Goal: Task Accomplishment & Management: Use online tool/utility

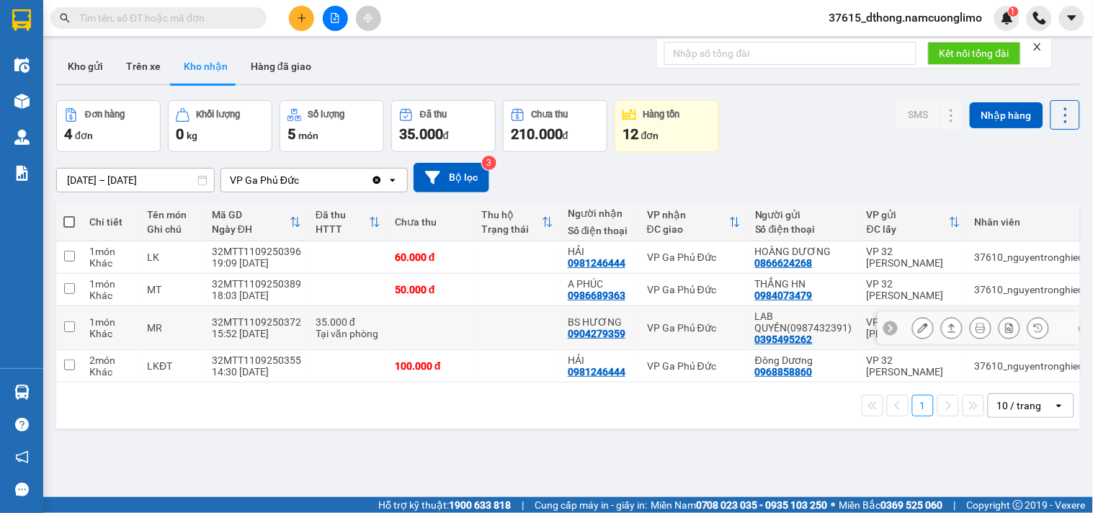
click at [73, 323] on input "checkbox" at bounding box center [69, 326] width 11 height 11
checkbox input "true"
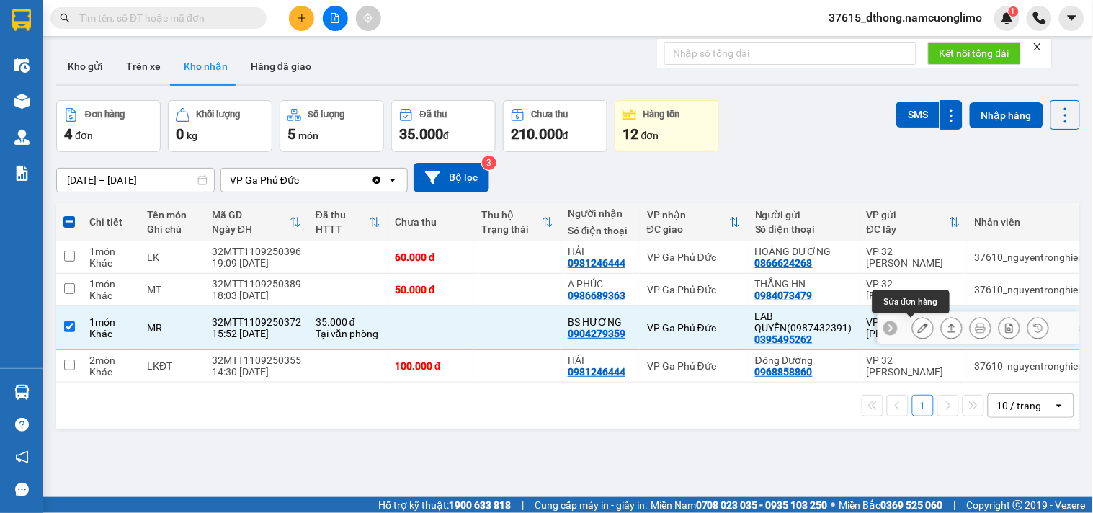
click at [918, 326] on icon at bounding box center [923, 328] width 10 height 10
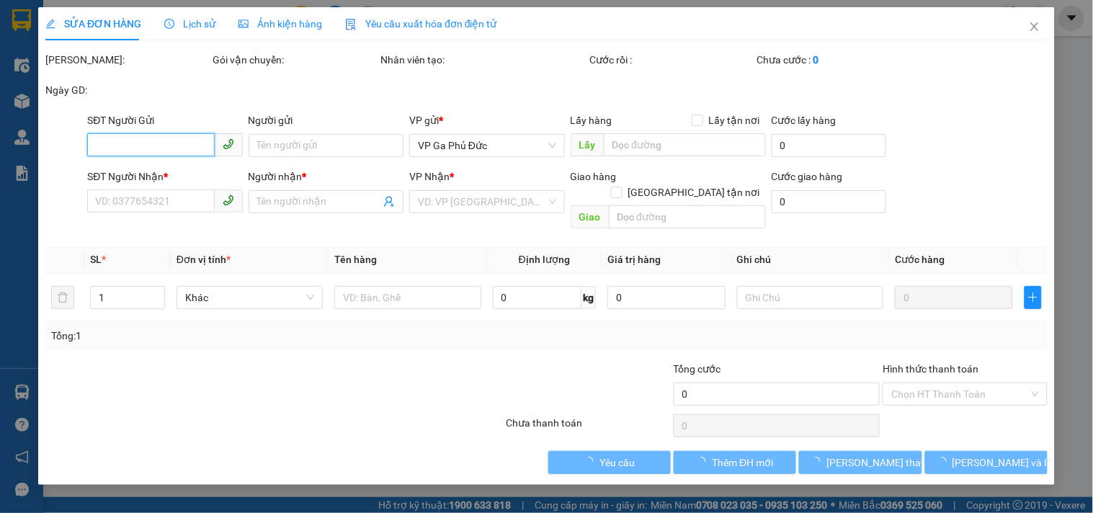
type input "0395495262"
type input "LAB QUYỀN(0987432391)"
type input "0904279359"
type input "BS HƯƠNG"
type input "35.000"
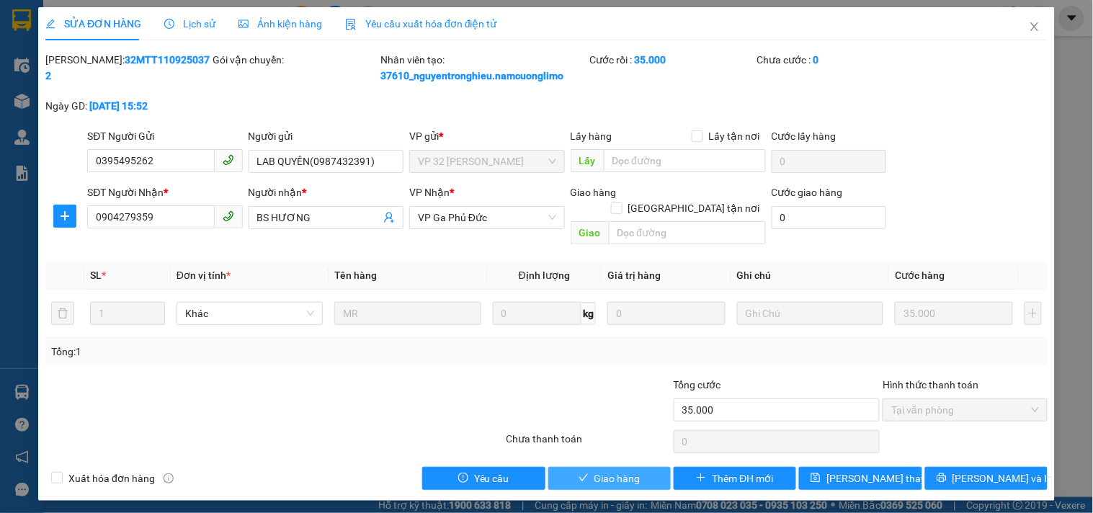
click at [646, 467] on button "Giao hàng" at bounding box center [609, 478] width 122 height 23
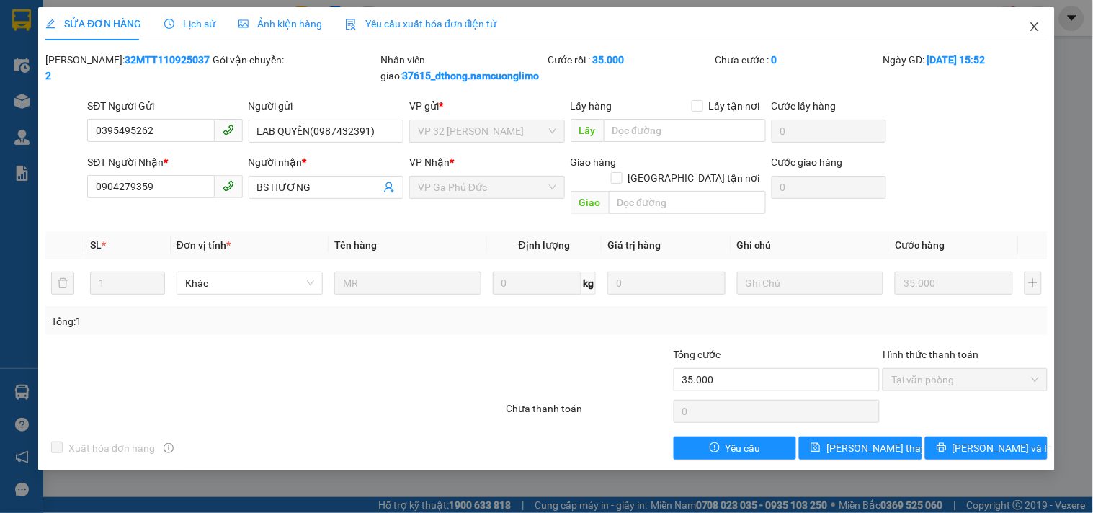
click at [1031, 25] on icon "close" at bounding box center [1035, 27] width 12 height 12
